Goal: Information Seeking & Learning: Check status

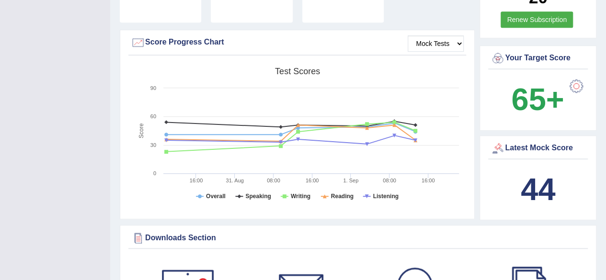
scroll to position [247, 0]
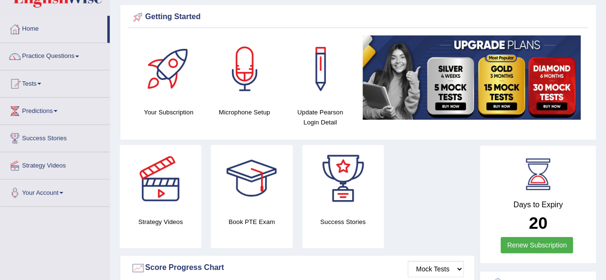
scroll to position [0, 0]
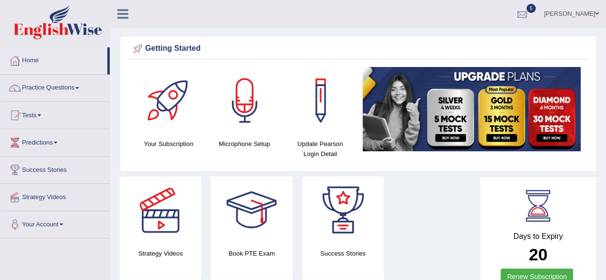
click at [529, 16] on div at bounding box center [522, 14] width 14 height 14
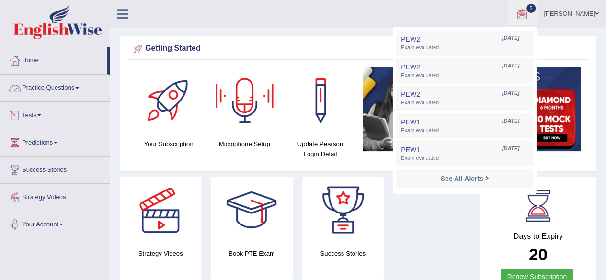
click at [28, 120] on link "Tests" at bounding box center [54, 114] width 109 height 24
click at [67, 86] on link "Practice Questions" at bounding box center [54, 87] width 109 height 24
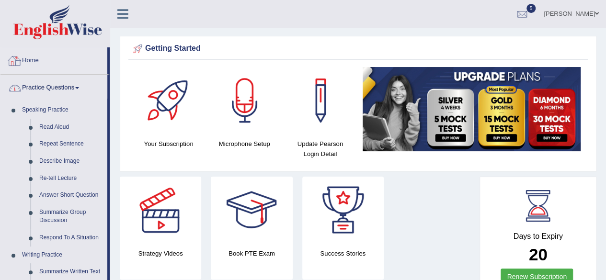
click at [55, 85] on link "Practice Questions" at bounding box center [53, 87] width 107 height 24
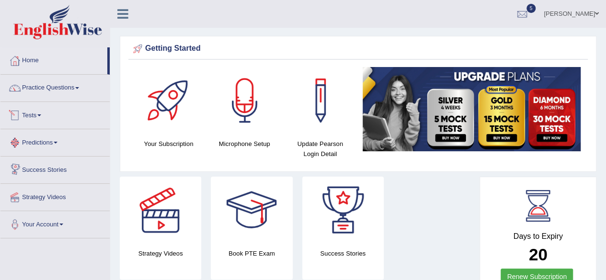
click at [45, 115] on link "Tests" at bounding box center [54, 114] width 109 height 24
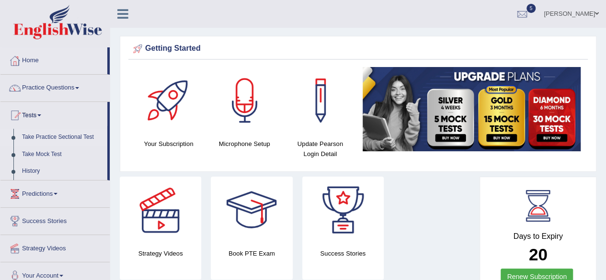
click at [89, 135] on link "Take Practice Sectional Test" at bounding box center [63, 137] width 90 height 17
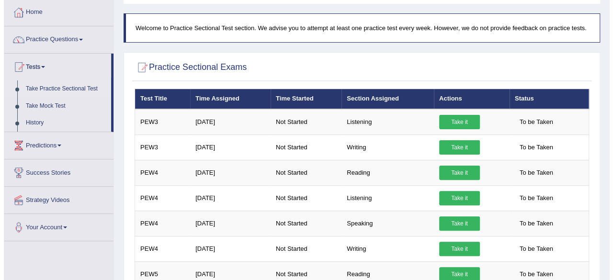
scroll to position [58, 0]
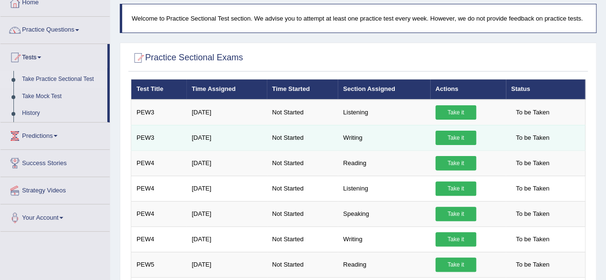
click at [452, 137] on link "Take it" at bounding box center [455, 138] width 41 height 14
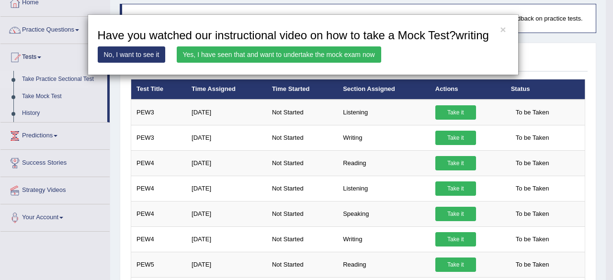
click at [321, 56] on link "Yes, I have seen that and want to undertake the mock exam now" at bounding box center [279, 54] width 204 height 16
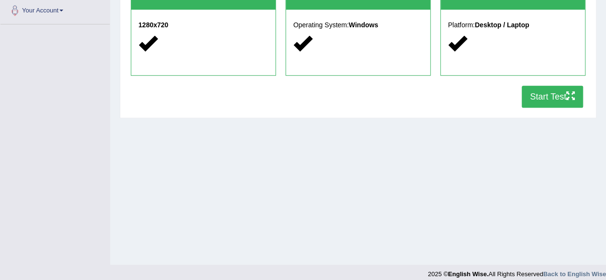
scroll to position [199, 0]
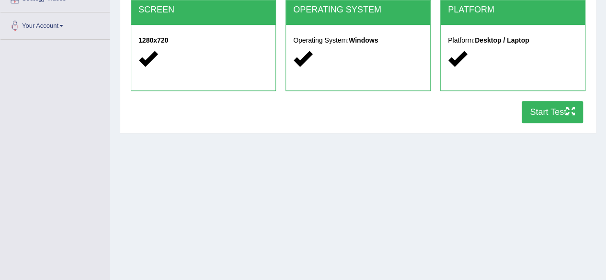
click at [550, 116] on button "Start Test" at bounding box center [551, 112] width 61 height 22
click at [389, 171] on div "Home Exams Exam Requirements System Requirements Test COOKIES Cookies Enabled J…" at bounding box center [357, 40] width 495 height 479
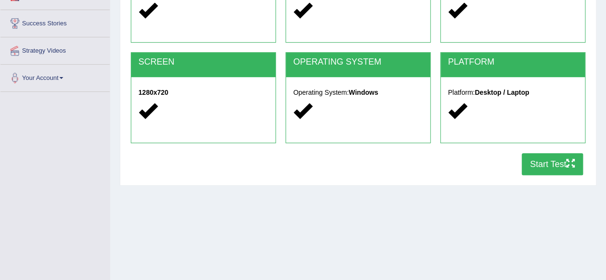
scroll to position [0, 0]
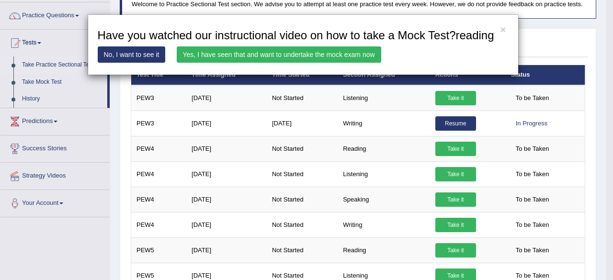
click at [201, 56] on link "Yes, I have seen that and want to undertake the mock exam now" at bounding box center [279, 54] width 204 height 16
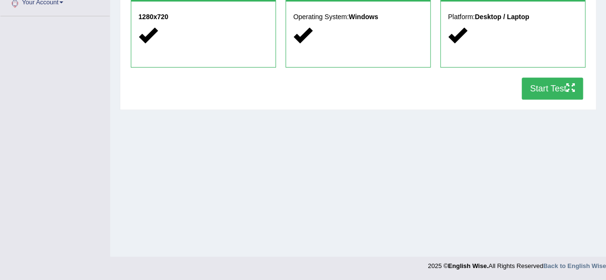
scroll to position [222, 0]
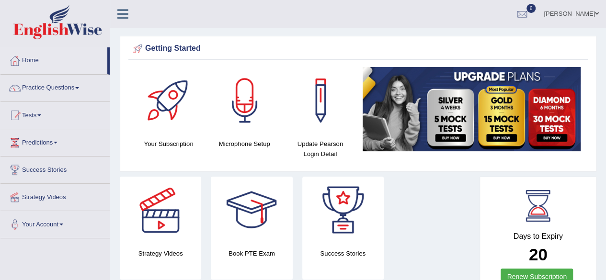
drag, startPoint x: 608, startPoint y: 79, endPoint x: 595, endPoint y: 16, distance: 64.4
click at [595, 16] on html "Toggle navigation Home Practice Questions Speaking Practice Read Aloud Repeat S…" at bounding box center [303, 140] width 606 height 280
click at [529, 13] on div at bounding box center [522, 14] width 14 height 14
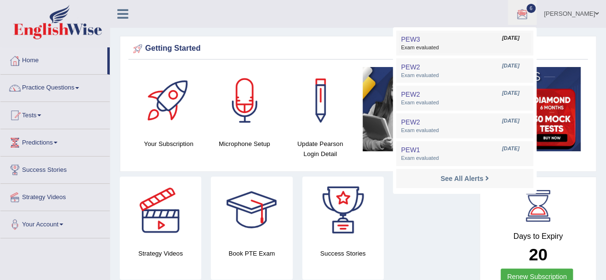
click at [492, 38] on link "PEW3 Sep 2, 2025 Exam evaluated" at bounding box center [464, 43] width 132 height 20
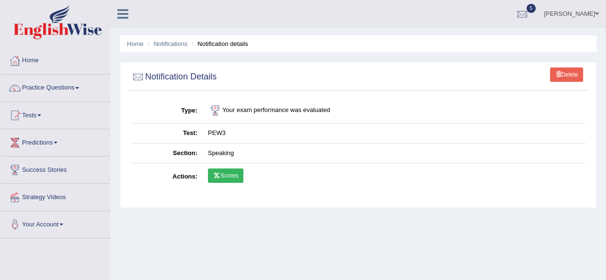
click at [232, 176] on link "Scores" at bounding box center [225, 175] width 35 height 14
click at [48, 117] on link "Tests" at bounding box center [54, 114] width 109 height 24
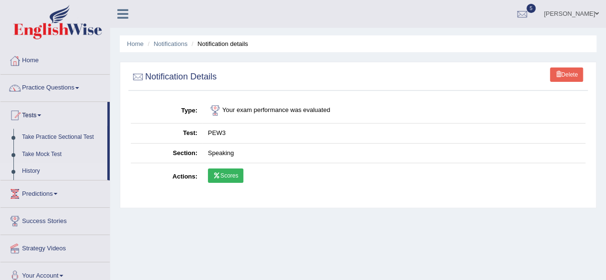
click at [34, 168] on link "History" at bounding box center [63, 171] width 90 height 17
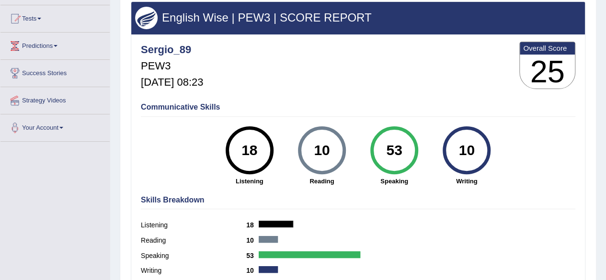
scroll to position [102, 0]
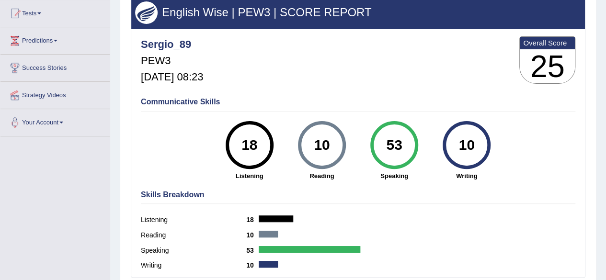
drag, startPoint x: 612, startPoint y: 42, endPoint x: 595, endPoint y: 94, distance: 55.4
click at [595, 94] on html "Toggle navigation Home Practice Questions Speaking Practice Read Aloud Repeat S…" at bounding box center [303, 38] width 606 height 280
click at [595, 94] on div "Scores on PEW3 » speaking English Wise | PEW3 | SCORE REPORT Sergio_89 PEW3 Sep…" at bounding box center [358, 128] width 476 height 336
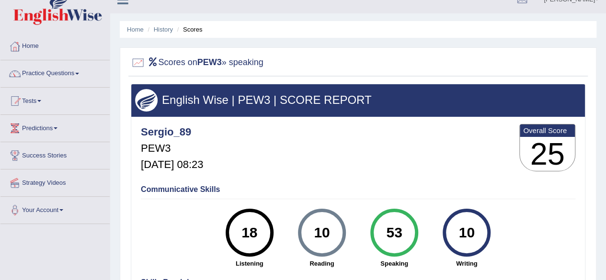
scroll to position [0, 0]
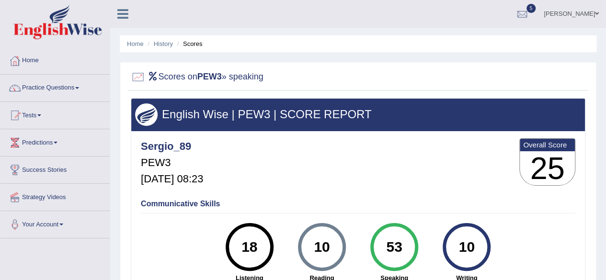
click at [41, 88] on link "Practice Questions" at bounding box center [54, 87] width 109 height 24
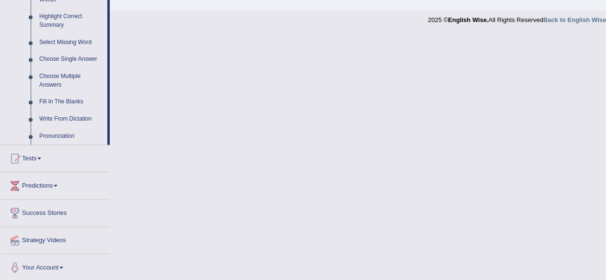
click at [6, 167] on link "Tests" at bounding box center [54, 157] width 109 height 24
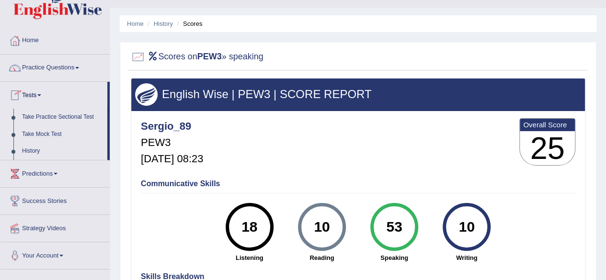
scroll to position [18, 0]
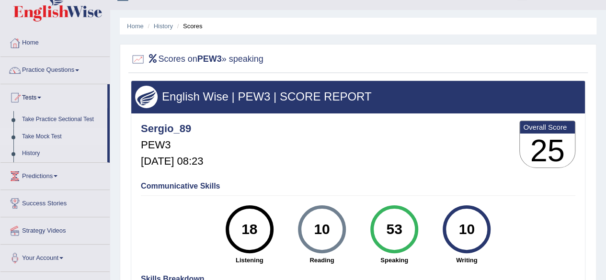
click at [31, 136] on link "Take Mock Test" at bounding box center [63, 136] width 90 height 17
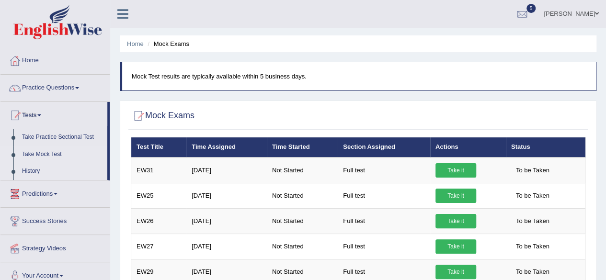
click at [35, 167] on link "History" at bounding box center [63, 171] width 90 height 17
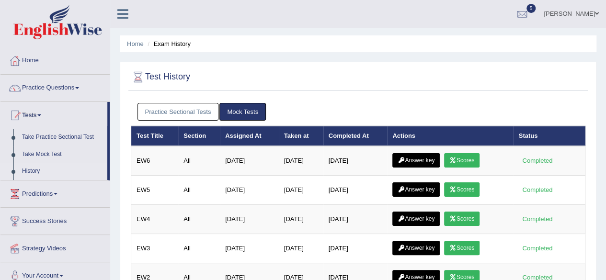
click at [172, 110] on link "Practice Sectional Tests" at bounding box center [177, 112] width 81 height 18
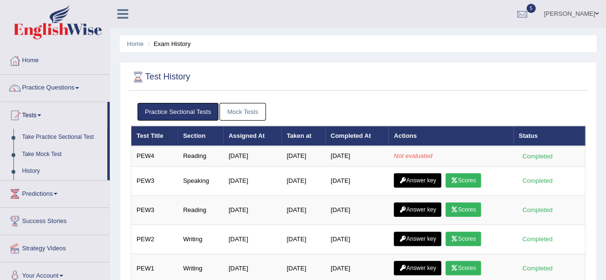
click at [227, 107] on link "Mock Tests" at bounding box center [242, 112] width 46 height 18
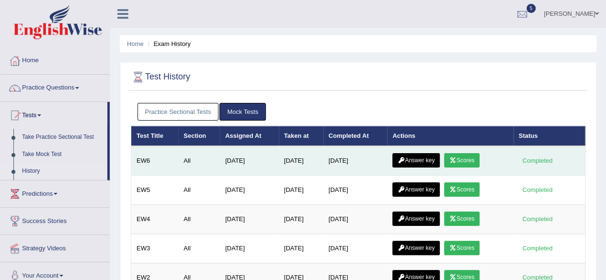
click at [435, 160] on link "Answer key" at bounding box center [415, 160] width 47 height 14
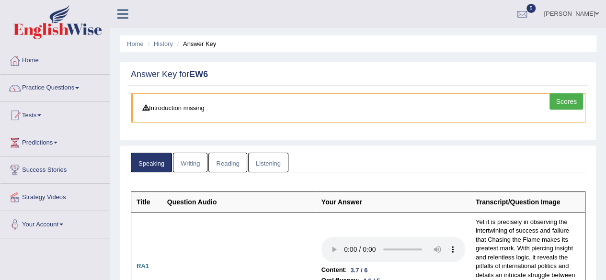
drag, startPoint x: 0, startPoint y: 0, endPoint x: 601, endPoint y: 22, distance: 601.6
click at [601, 22] on html "Toggle navigation Home Practice Questions Speaking Practice Read Aloud Repeat S…" at bounding box center [303, 140] width 606 height 280
click at [193, 157] on link "Writing" at bounding box center [190, 163] width 34 height 20
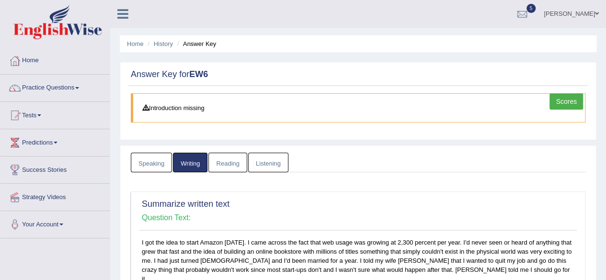
click at [217, 159] on link "Reading" at bounding box center [227, 163] width 38 height 20
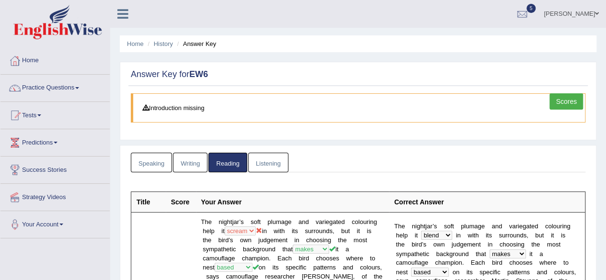
click at [158, 158] on link "Speaking" at bounding box center [151, 163] width 41 height 20
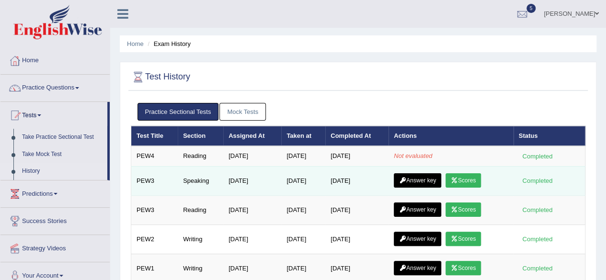
click at [462, 176] on link "Scores" at bounding box center [462, 180] width 35 height 14
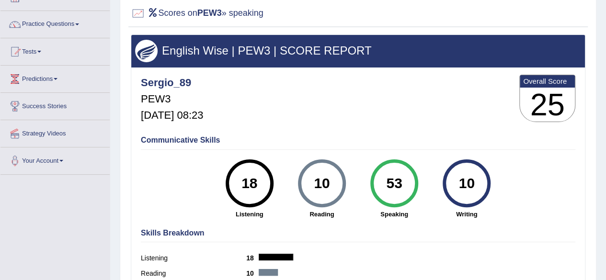
scroll to position [68, 0]
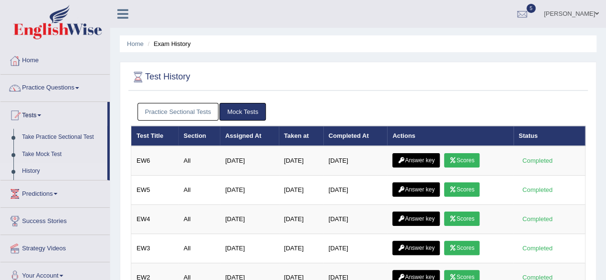
click at [194, 109] on link "Practice Sectional Tests" at bounding box center [177, 112] width 81 height 18
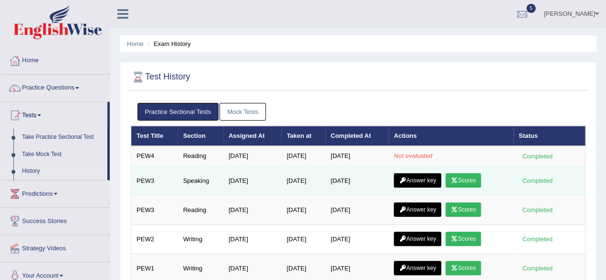
click at [410, 180] on link "Answer key" at bounding box center [416, 180] width 47 height 14
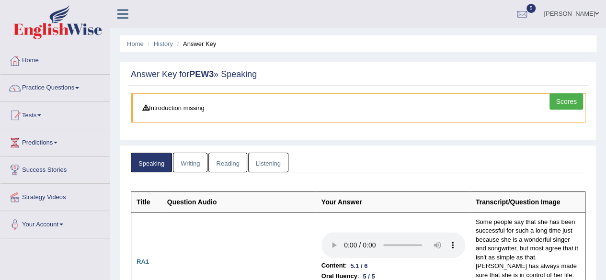
click at [197, 168] on link "Writing" at bounding box center [190, 163] width 34 height 20
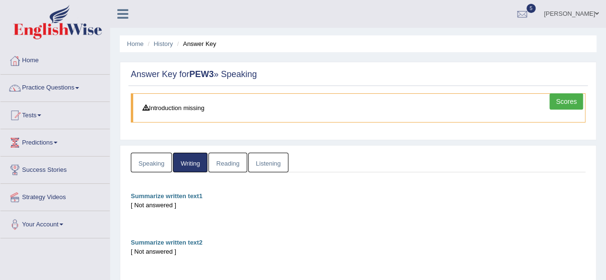
click at [212, 166] on link "Reading" at bounding box center [227, 163] width 38 height 20
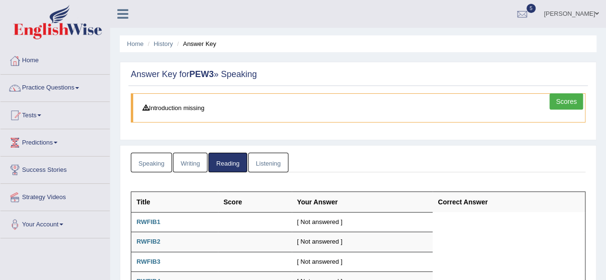
click at [264, 157] on link "Listening" at bounding box center [268, 163] width 40 height 20
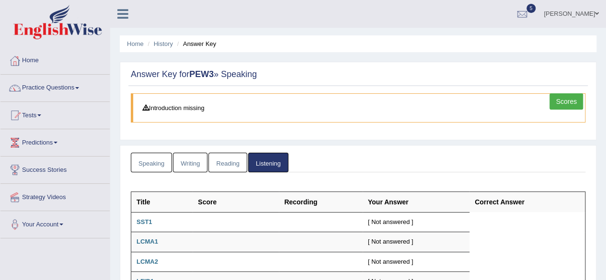
click at [136, 163] on link "Speaking" at bounding box center [151, 163] width 41 height 20
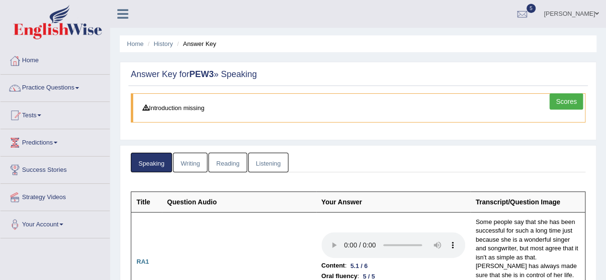
click at [193, 162] on link "Writing" at bounding box center [190, 163] width 34 height 20
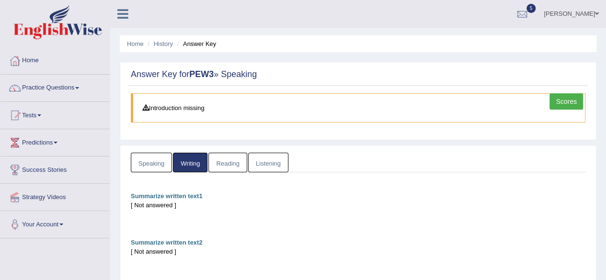
click at [220, 162] on link "Reading" at bounding box center [227, 163] width 38 height 20
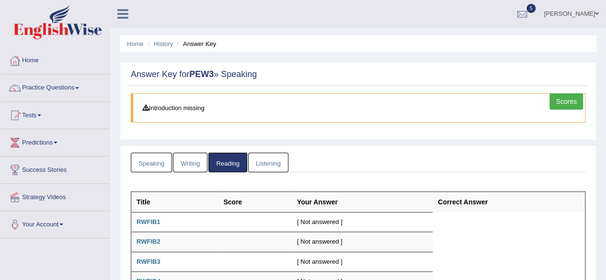
click at [257, 162] on link "Listening" at bounding box center [268, 163] width 40 height 20
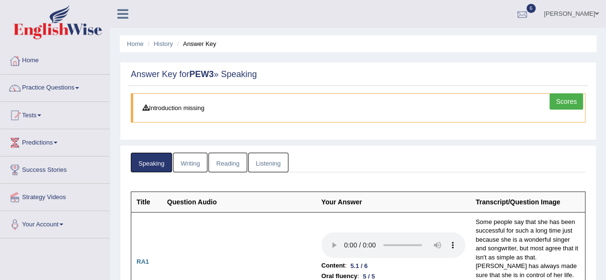
click at [529, 15] on div at bounding box center [522, 14] width 14 height 14
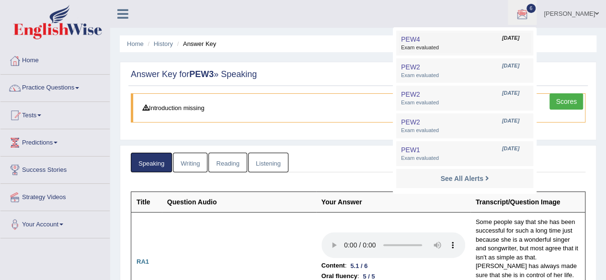
click at [486, 42] on link "PEW4 [DATE] Exam evaluated" at bounding box center [464, 43] width 132 height 20
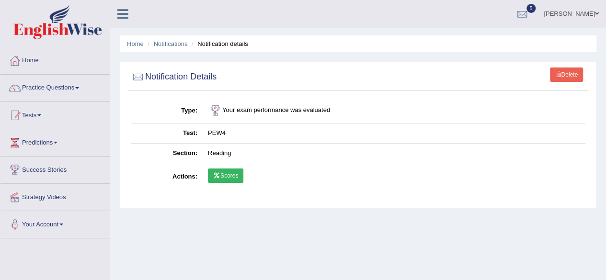
click at [236, 172] on link "Scores" at bounding box center [225, 175] width 35 height 14
click at [220, 174] on link "Scores" at bounding box center [225, 175] width 35 height 14
click at [41, 84] on link "Practice Questions" at bounding box center [54, 87] width 109 height 24
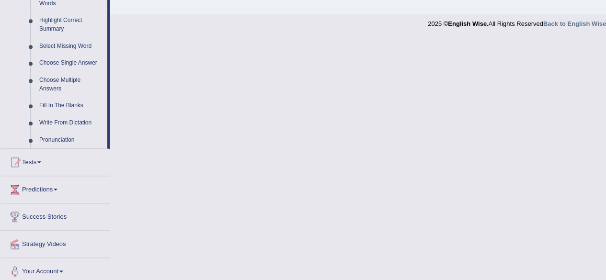
scroll to position [468, 0]
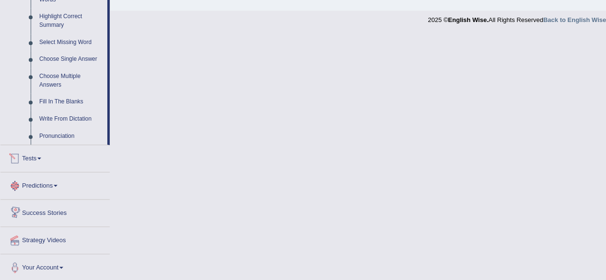
click at [34, 159] on link "Tests" at bounding box center [54, 157] width 109 height 24
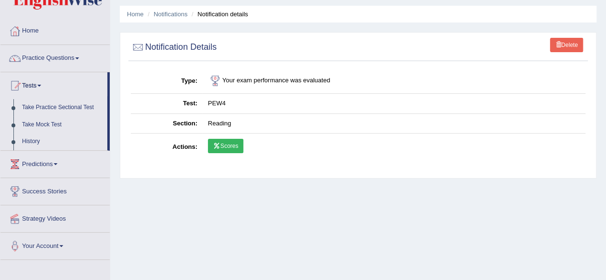
scroll to position [29, 0]
click at [25, 128] on link "Take Mock Test" at bounding box center [63, 125] width 90 height 17
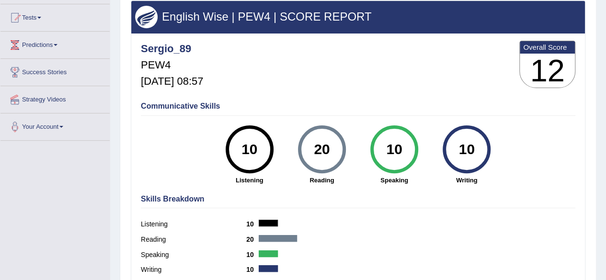
scroll to position [82, 0]
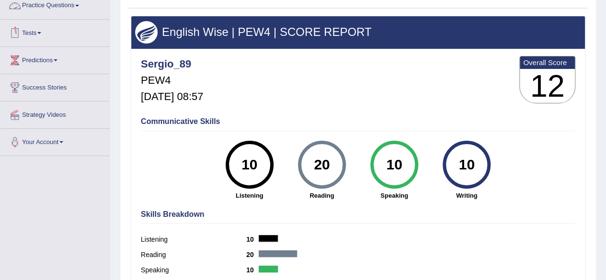
click at [53, 34] on link "Tests" at bounding box center [54, 32] width 109 height 24
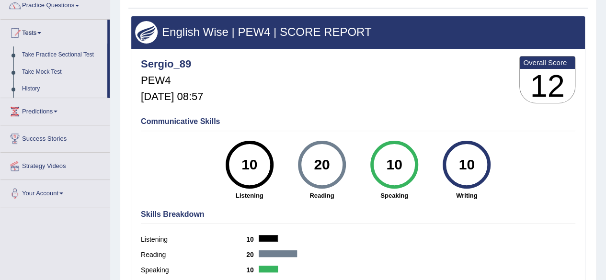
click at [33, 84] on link "History" at bounding box center [63, 88] width 90 height 17
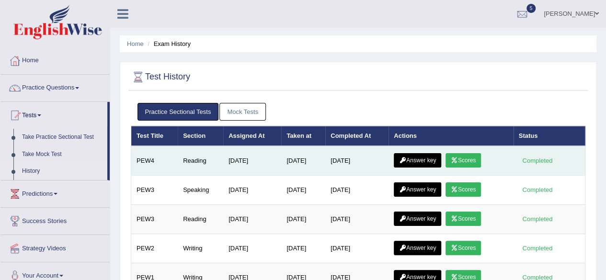
click at [419, 159] on link "Answer key" at bounding box center [416, 160] width 47 height 14
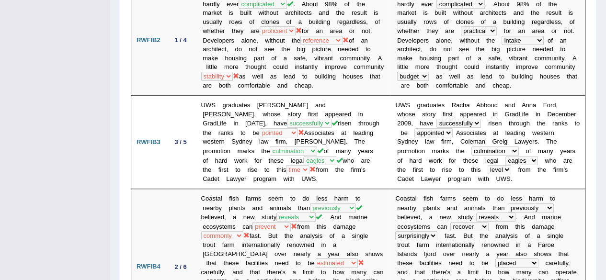
scroll to position [49, 0]
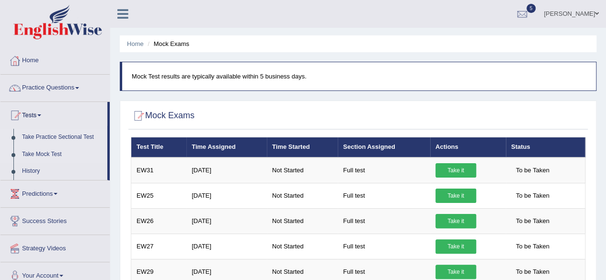
click at [71, 135] on link "Take Practice Sectional Test" at bounding box center [63, 137] width 90 height 17
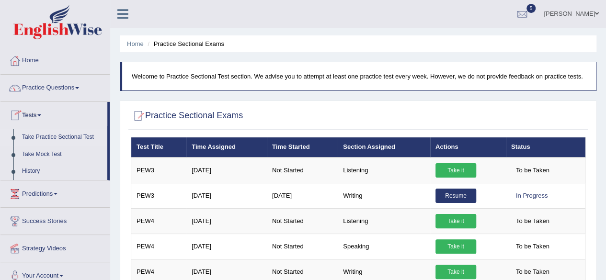
click at [49, 142] on link "Take Practice Sectional Test" at bounding box center [63, 137] width 90 height 17
click at [25, 170] on link "History" at bounding box center [63, 171] width 90 height 17
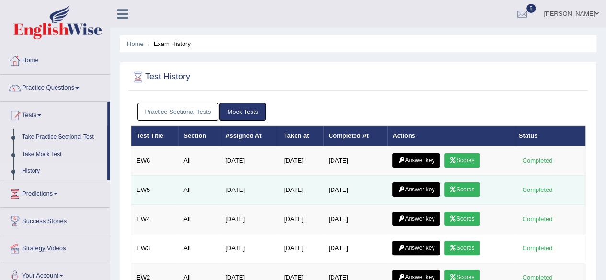
click at [464, 185] on link "Scores" at bounding box center [461, 189] width 35 height 14
click at [415, 182] on link "Answer key" at bounding box center [415, 189] width 47 height 14
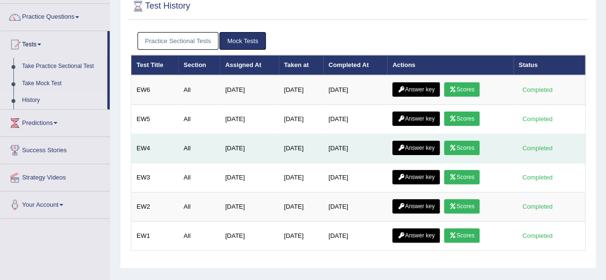
click at [431, 137] on td "Answer key Scores" at bounding box center [450, 148] width 126 height 29
click at [428, 144] on link "Answer key" at bounding box center [415, 148] width 47 height 14
